Goal: Task Accomplishment & Management: Manage account settings

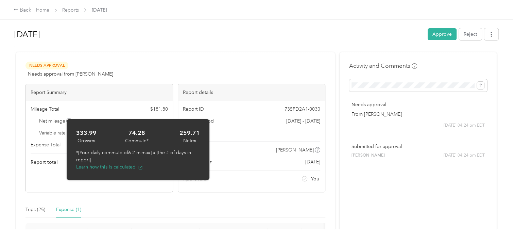
scroll to position [87, 0]
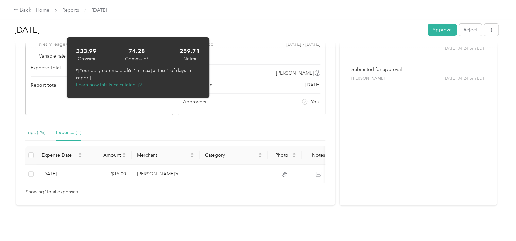
click at [35, 129] on div "Trips (25)" at bounding box center [36, 132] width 20 height 7
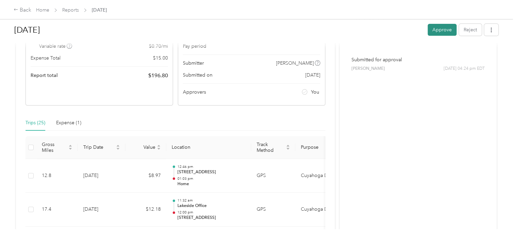
click at [444, 31] on button "Approve" at bounding box center [442, 30] width 29 height 12
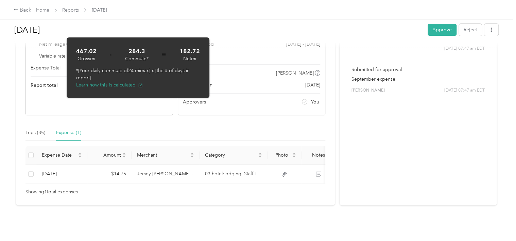
scroll to position [87, 0]
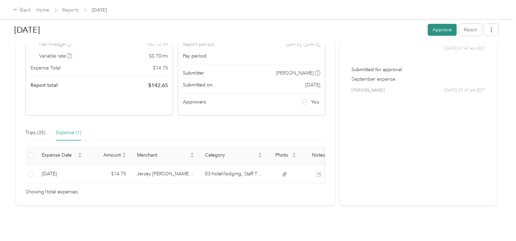
click at [445, 29] on button "Approve" at bounding box center [442, 30] width 29 height 12
